Goal: Information Seeking & Learning: Learn about a topic

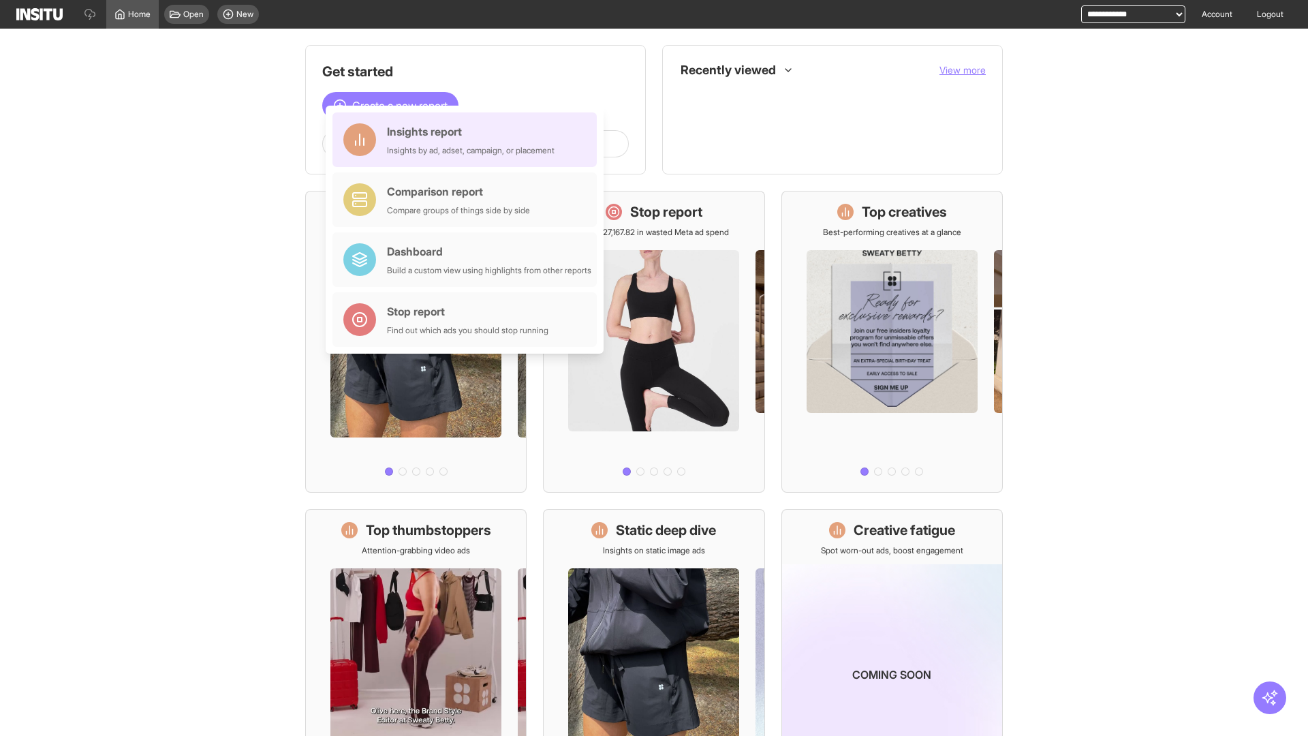
click at [468, 140] on div "Insights report Insights by ad, adset, campaign, or placement" at bounding box center [471, 139] width 168 height 33
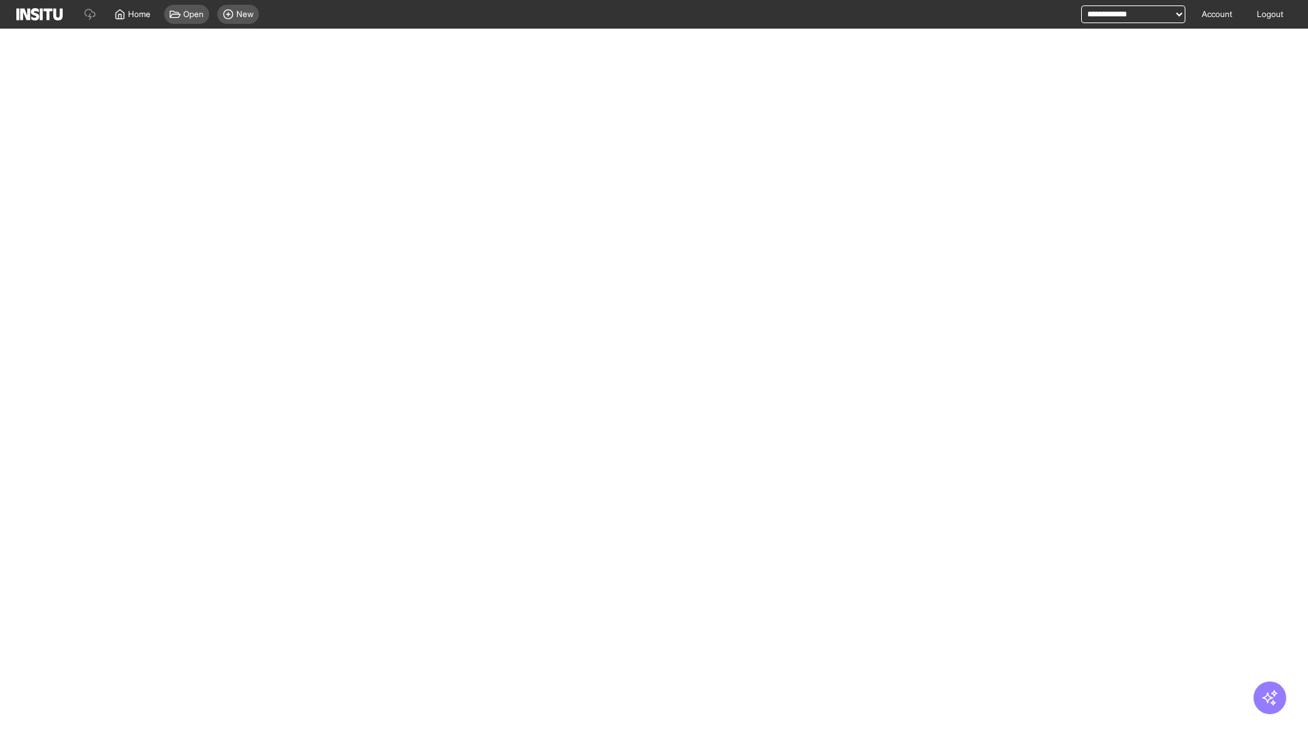
select select "**"
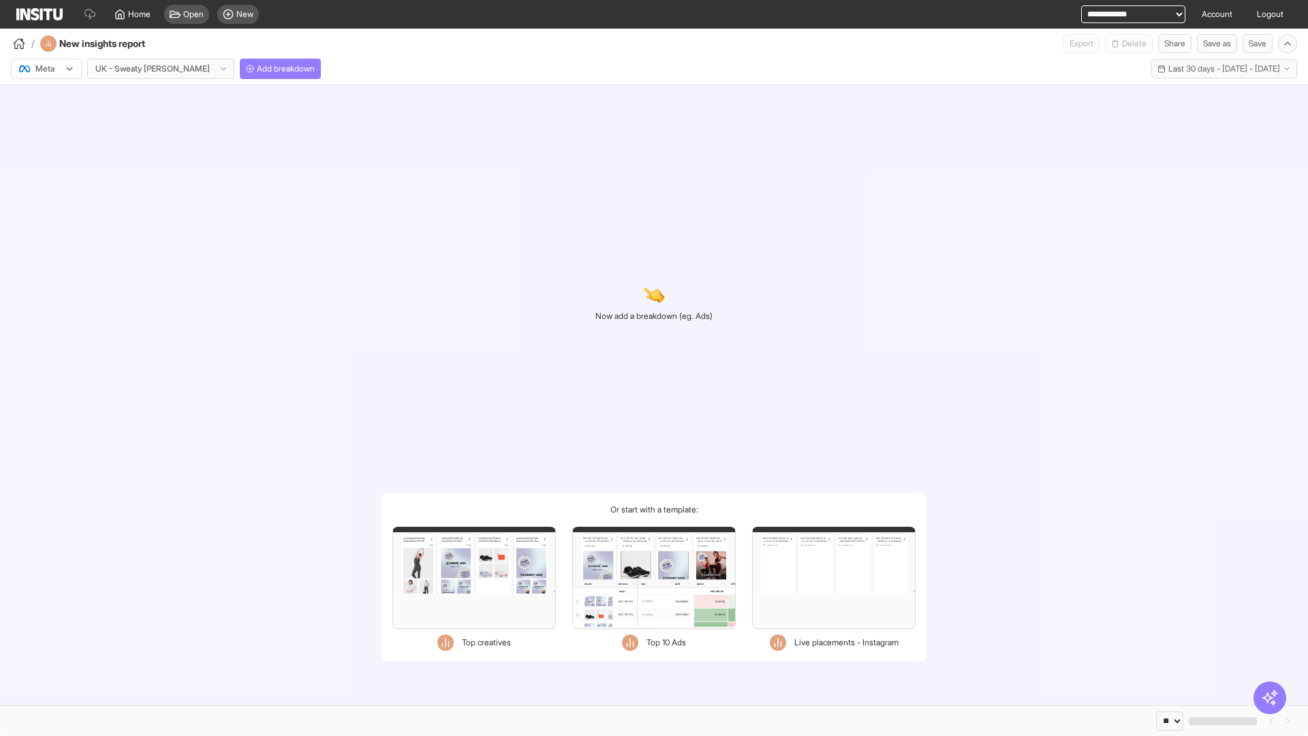
click at [46, 69] on div at bounding box center [37, 69] width 38 height 14
click at [49, 121] on span "TikTok" at bounding box center [47, 121] width 23 height 12
